Goal: Task Accomplishment & Management: Manage account settings

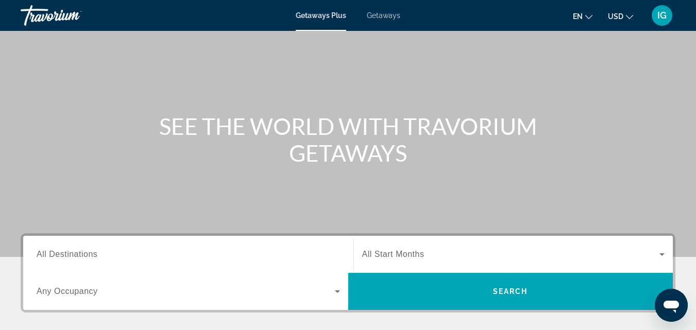
scroll to position [51, 0]
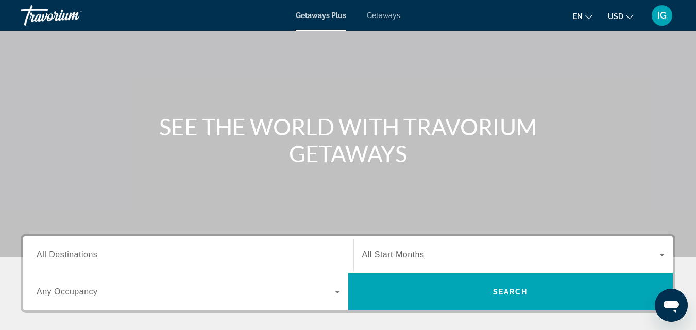
click at [664, 20] on span "IG" at bounding box center [661, 15] width 9 height 10
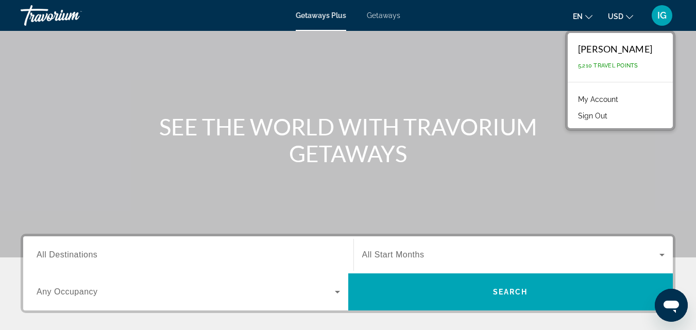
click at [608, 102] on link "My Account" at bounding box center [598, 99] width 50 height 13
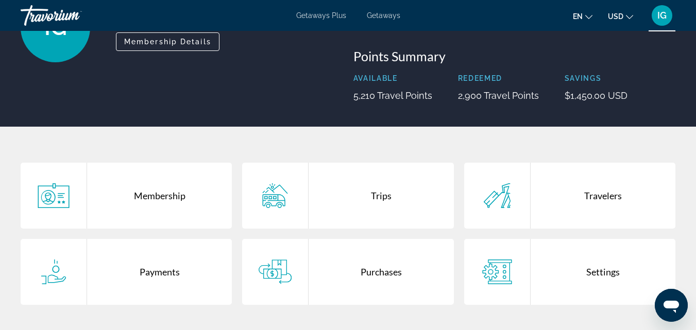
scroll to position [154, 0]
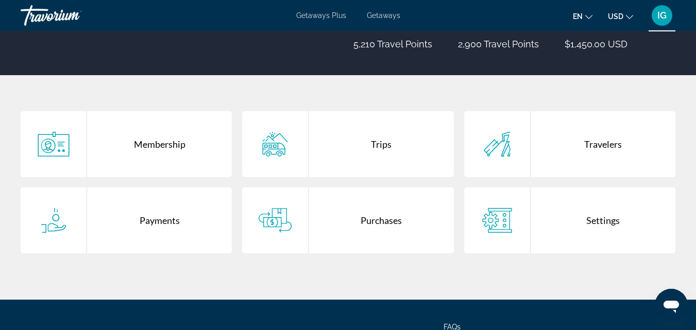
click at [376, 210] on div "Purchases" at bounding box center [380, 220] width 145 height 66
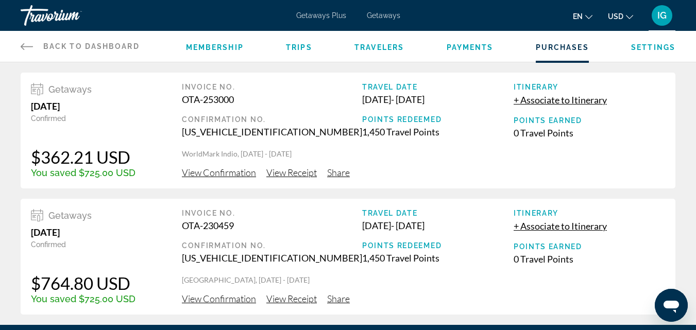
click at [302, 52] on div "Membership Trips Travelers Payments Purchases Settings" at bounding box center [430, 46] width 489 height 31
click at [302, 48] on span "Trips" at bounding box center [299, 47] width 26 height 8
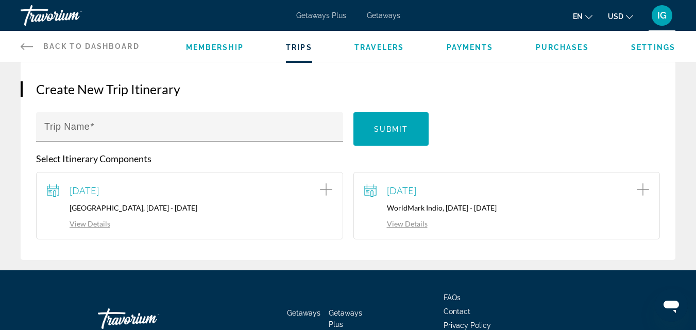
scroll to position [103, 0]
